Goal: Check status: Check status

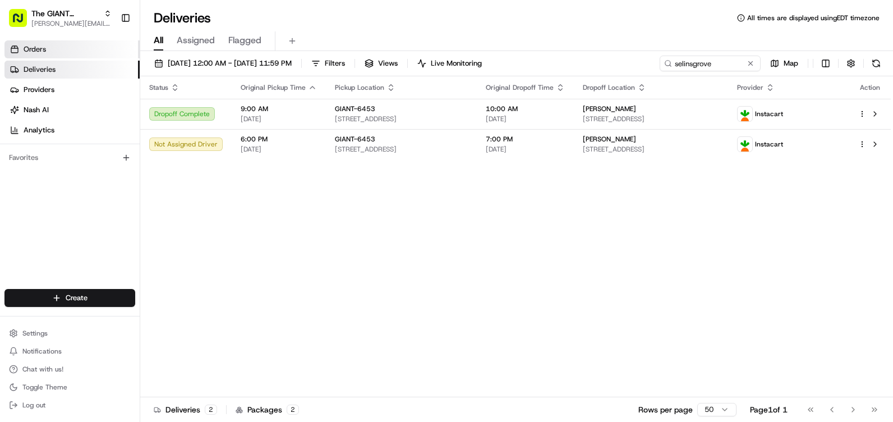
click at [31, 48] on span "Orders" at bounding box center [35, 49] width 22 height 10
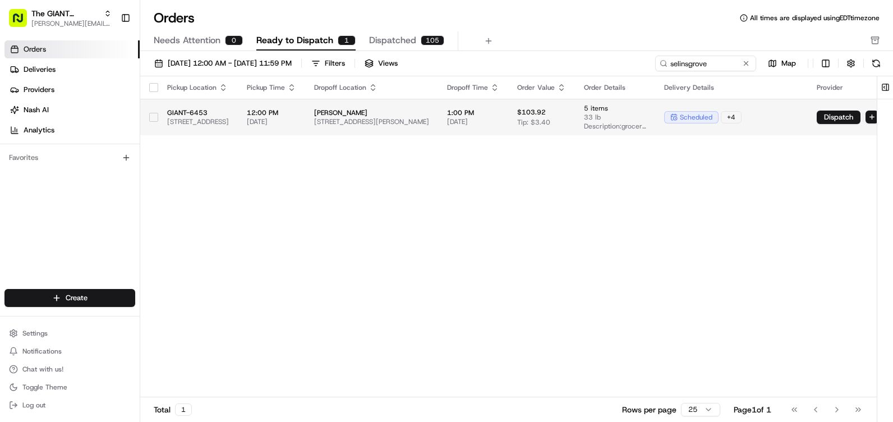
click at [151, 120] on button "button" at bounding box center [153, 117] width 9 height 9
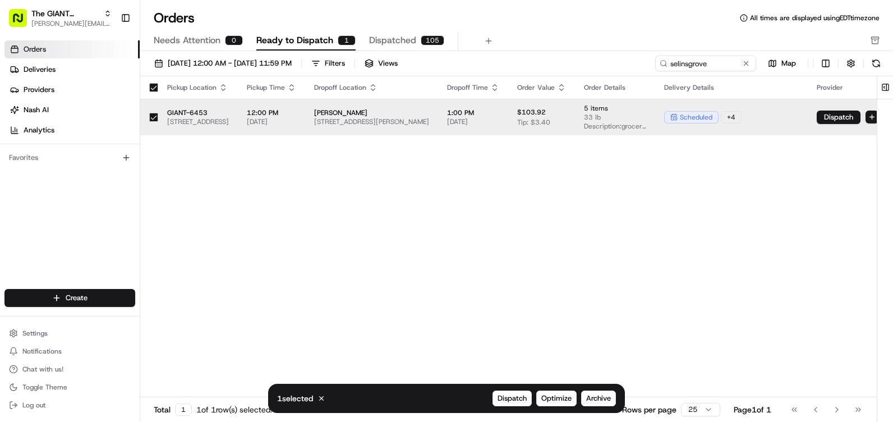
click at [151, 119] on button "button" at bounding box center [153, 117] width 9 height 9
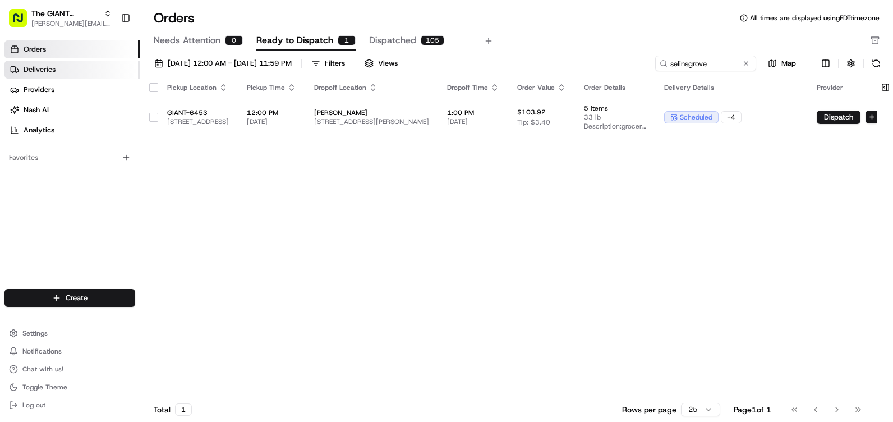
click at [70, 70] on link "Deliveries" at bounding box center [71, 70] width 135 height 18
